Goal: Transaction & Acquisition: Purchase product/service

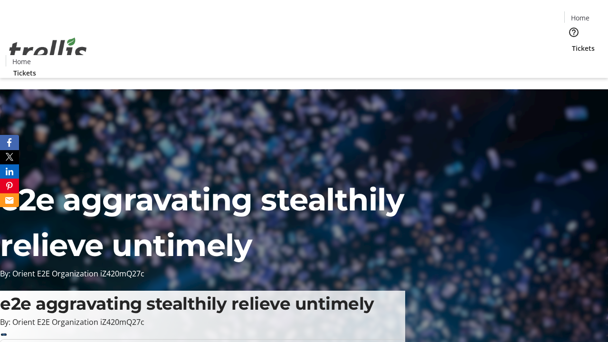
click at [572, 43] on span "Tickets" at bounding box center [583, 48] width 23 height 10
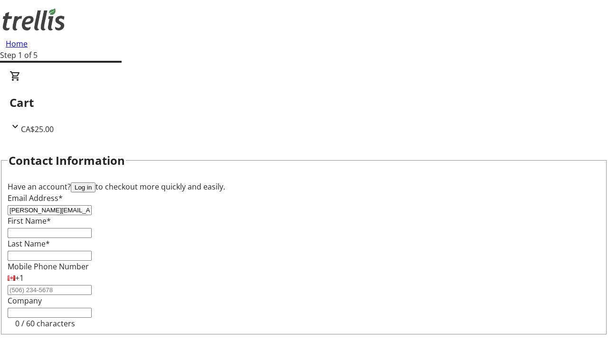
type input "[PERSON_NAME][EMAIL_ADDRESS][DOMAIN_NAME]"
type input "[PERSON_NAME]"
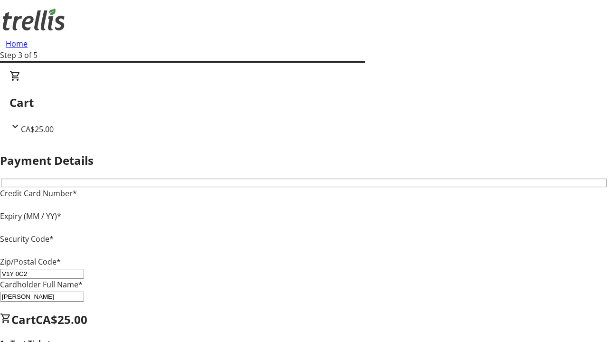
type input "V1Y 0C2"
